Goal: Complete application form

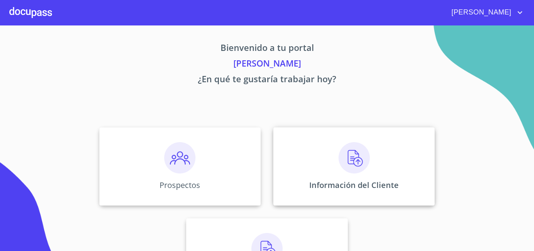
click at [354, 152] on img at bounding box center [354, 157] width 31 height 31
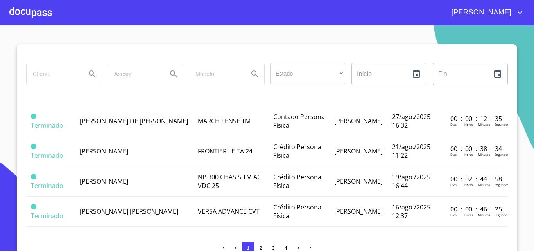
scroll to position [654, 0]
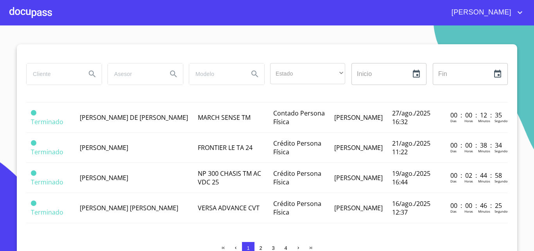
click at [259, 246] on span "2" at bounding box center [260, 248] width 3 height 6
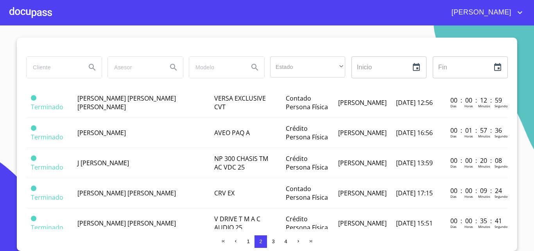
scroll to position [0, 0]
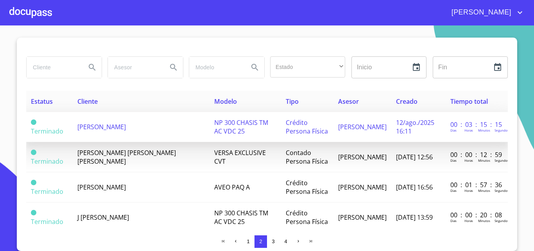
click at [124, 130] on span "[PERSON_NAME]" at bounding box center [101, 126] width 48 height 9
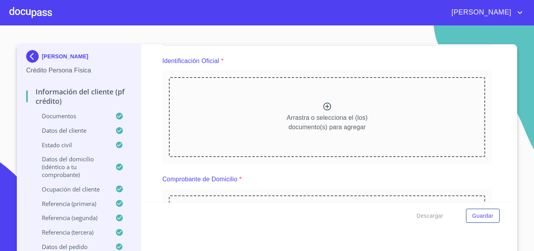
scroll to position [117, 0]
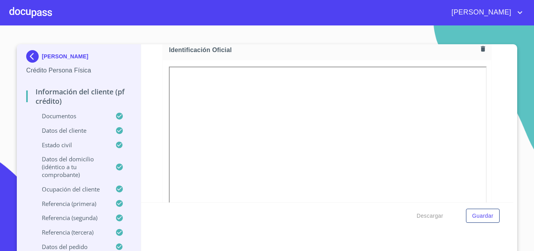
click at [407, 48] on span "Identificación Oficial" at bounding box center [323, 50] width 309 height 8
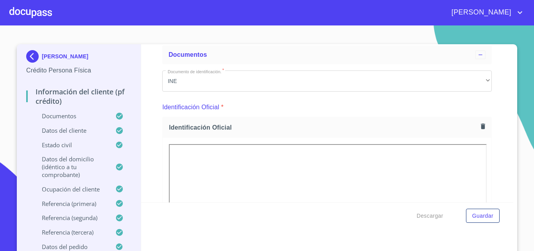
scroll to position [39, 0]
click at [481, 128] on icon "button" at bounding box center [483, 126] width 4 height 5
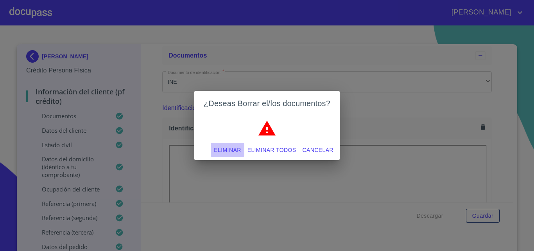
click at [226, 148] on span "Eliminar" at bounding box center [227, 150] width 27 height 10
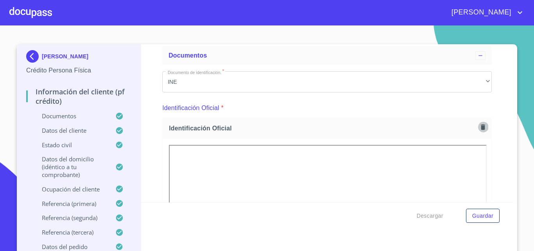
click at [481, 127] on icon "button" at bounding box center [483, 126] width 4 height 5
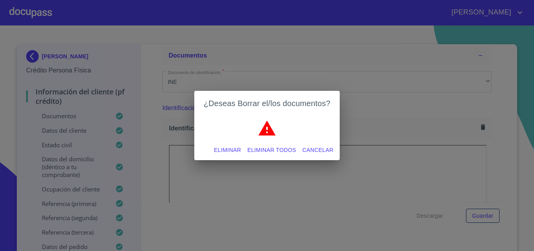
click at [238, 148] on span "Eliminar" at bounding box center [227, 150] width 27 height 10
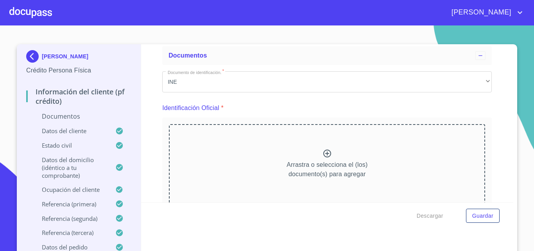
click at [323, 153] on icon at bounding box center [327, 153] width 8 height 8
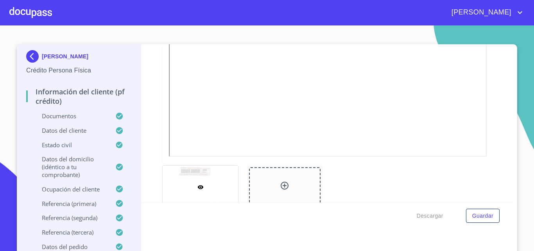
scroll to position [235, 0]
click at [474, 220] on span "Guardar" at bounding box center [482, 216] width 21 height 10
